Goal: Navigation & Orientation: Find specific page/section

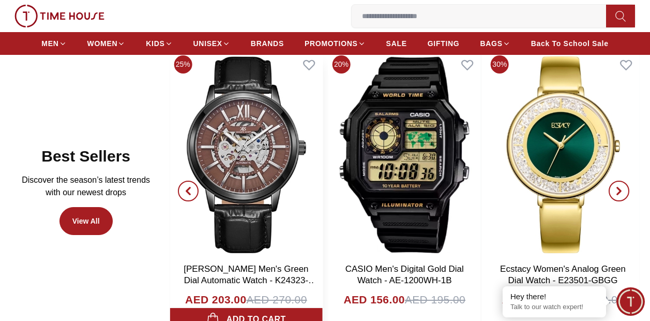
scroll to position [517, 0]
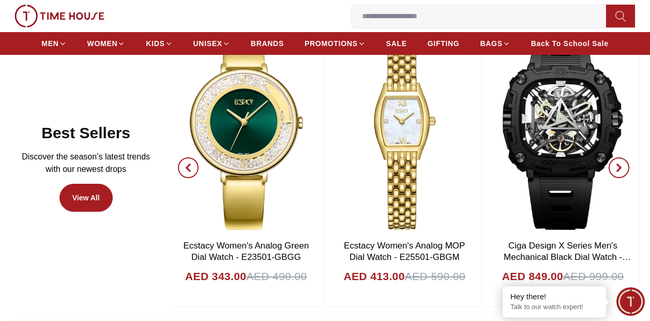
click at [615, 166] on icon "button" at bounding box center [619, 167] width 8 height 8
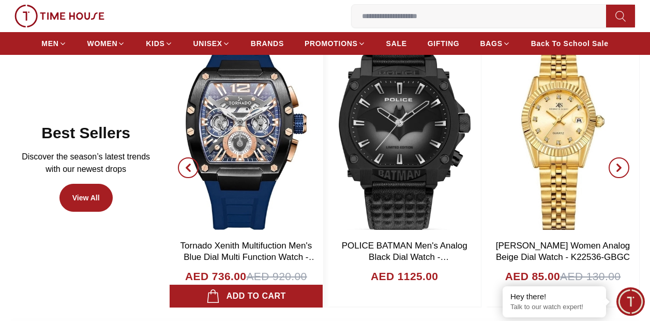
click at [252, 154] on img at bounding box center [246, 131] width 152 height 207
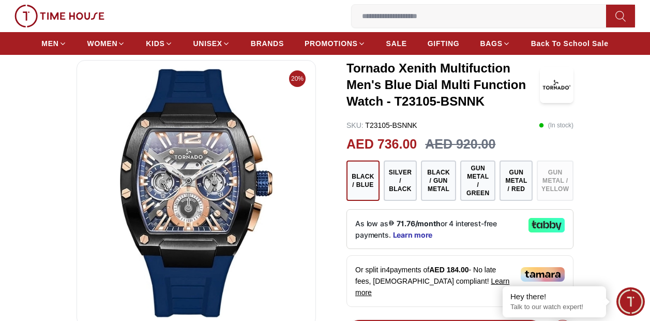
scroll to position [52, 0]
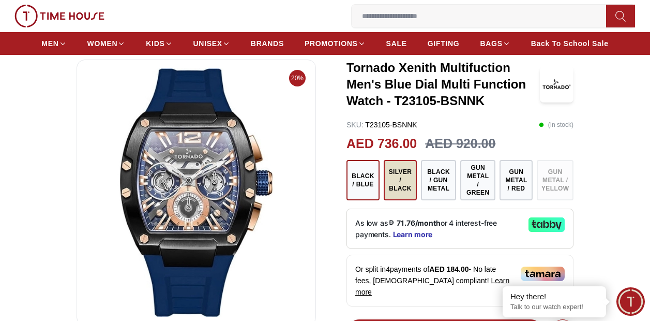
click at [409, 177] on button "Silver / Black" at bounding box center [400, 180] width 33 height 40
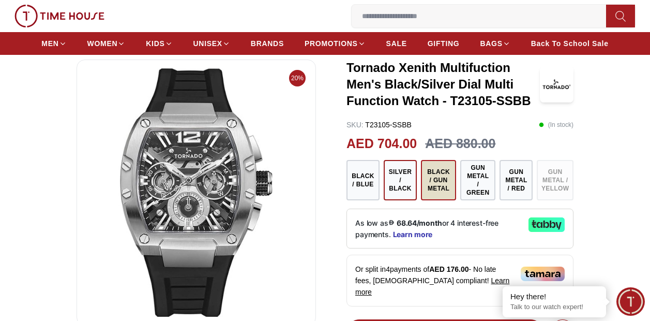
click at [440, 190] on button "Black / Gun Metal" at bounding box center [438, 180] width 35 height 40
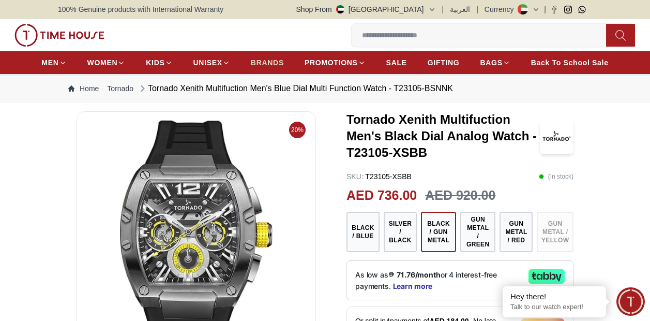
click at [263, 64] on span "BRANDS" at bounding box center [267, 62] width 33 height 10
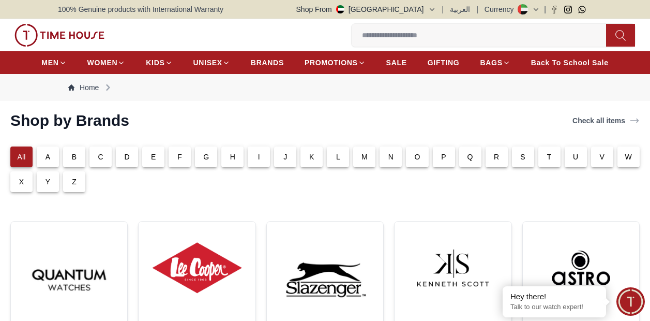
click at [596, 161] on div "V" at bounding box center [602, 156] width 22 height 21
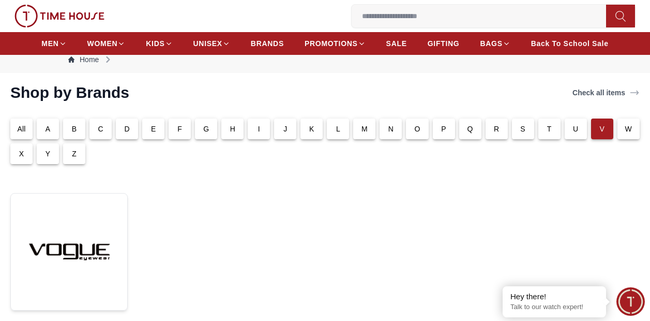
scroll to position [52, 0]
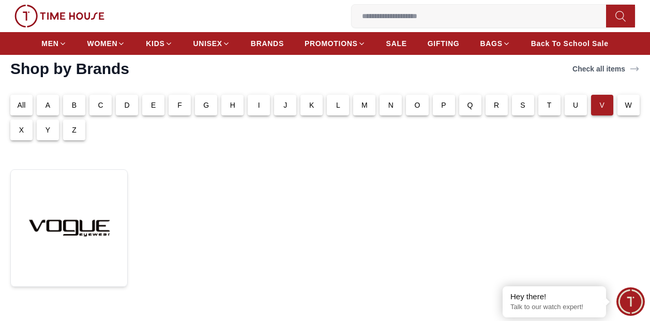
click at [80, 108] on div "B" at bounding box center [74, 105] width 22 height 21
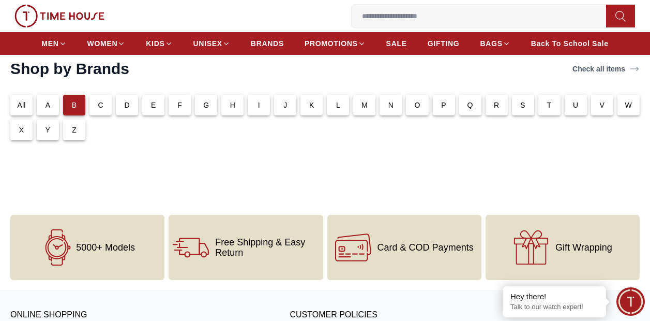
click at [103, 104] on div "C" at bounding box center [100, 105] width 22 height 21
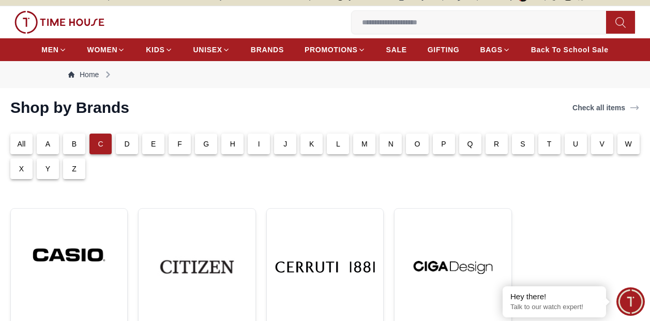
scroll to position [0, 0]
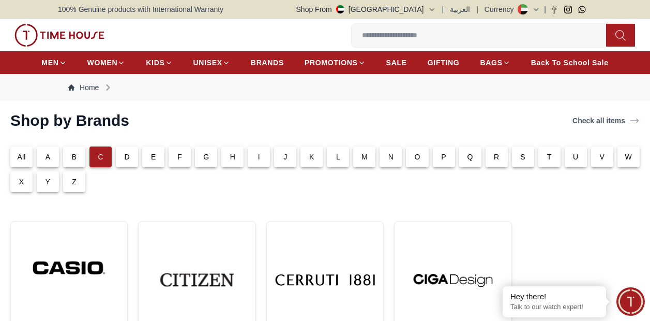
click at [28, 159] on div "All" at bounding box center [21, 156] width 22 height 21
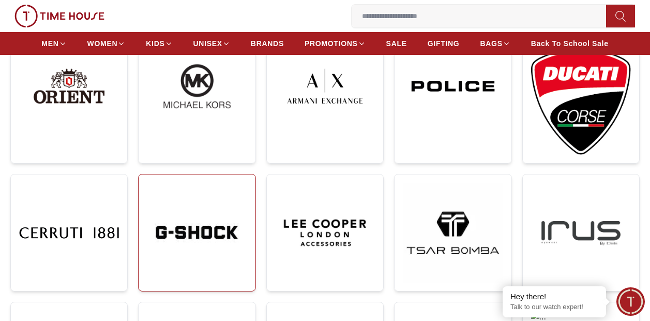
scroll to position [414, 0]
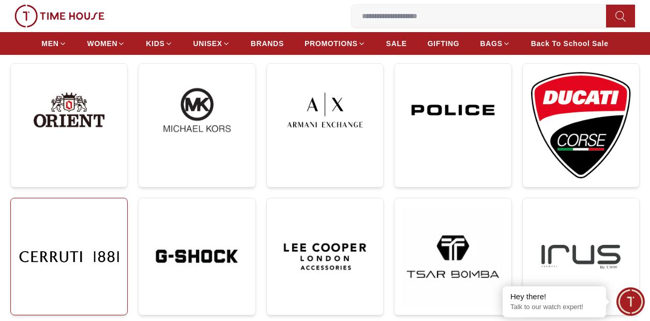
click at [78, 260] on img at bounding box center [69, 256] width 100 height 100
